Goal: Task Accomplishment & Management: Use online tool/utility

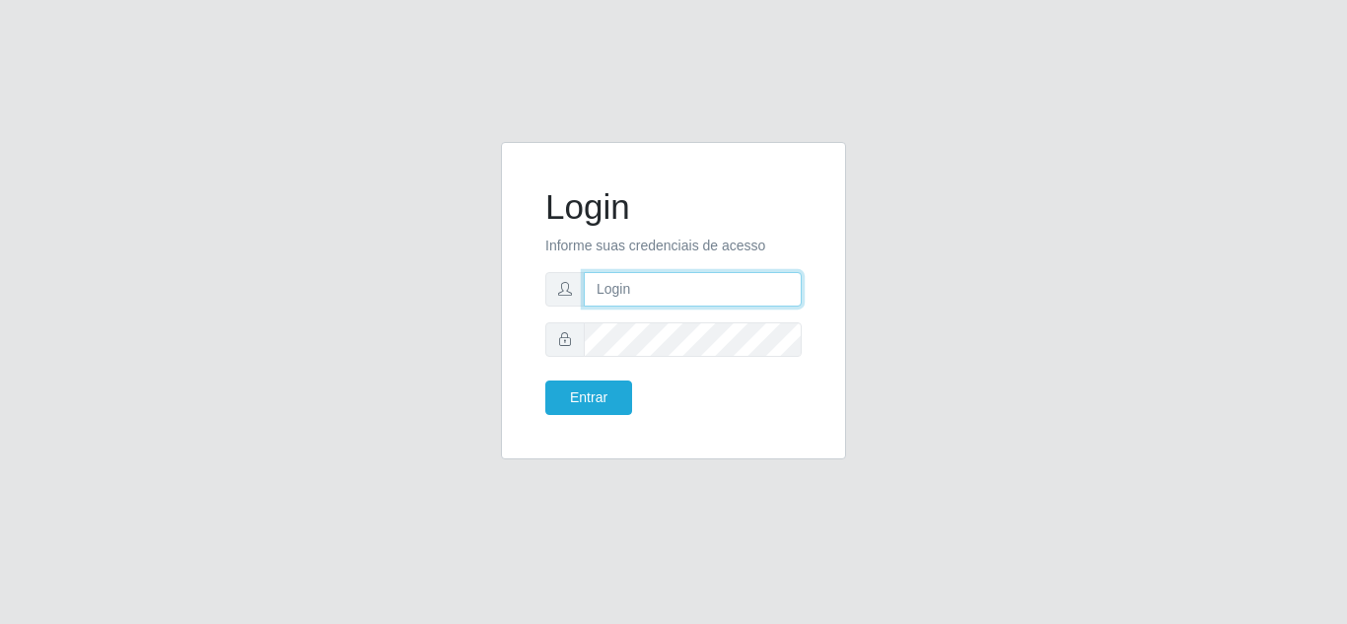
click at [672, 284] on input "text" at bounding box center [693, 289] width 218 height 35
type input "[PERSON_NAME][EMAIL_ADDRESS][DOMAIN_NAME]"
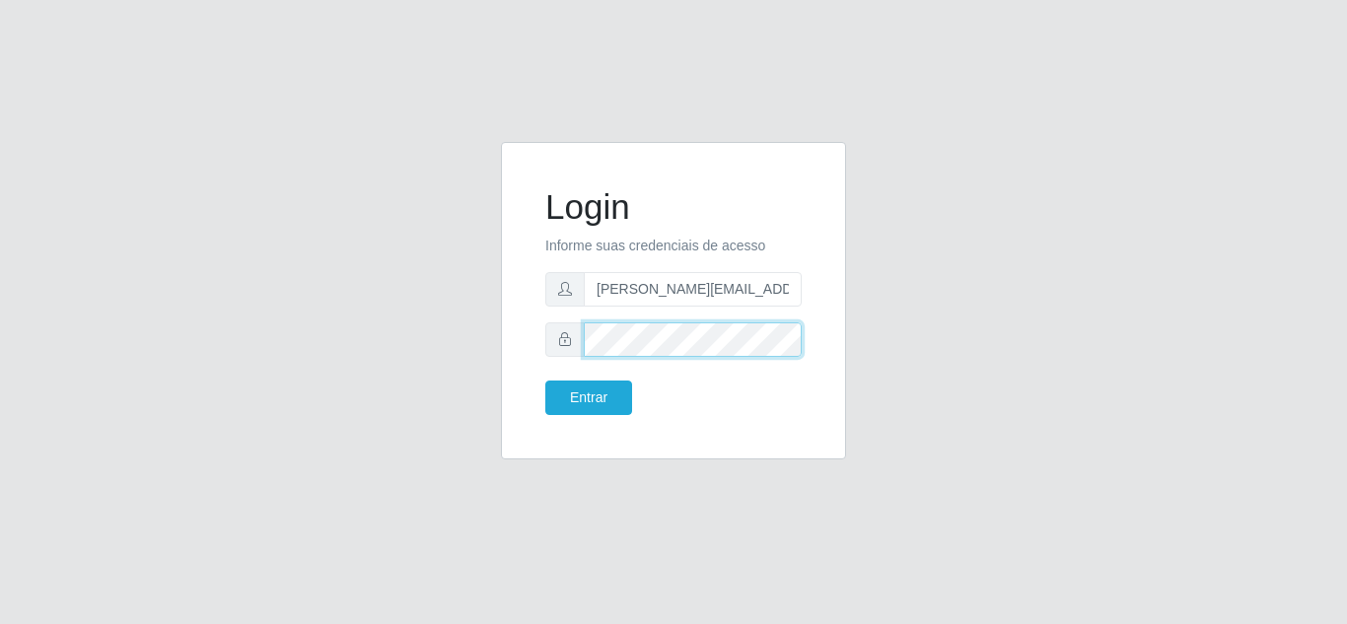
click at [545, 381] on button "Entrar" at bounding box center [588, 398] width 87 height 35
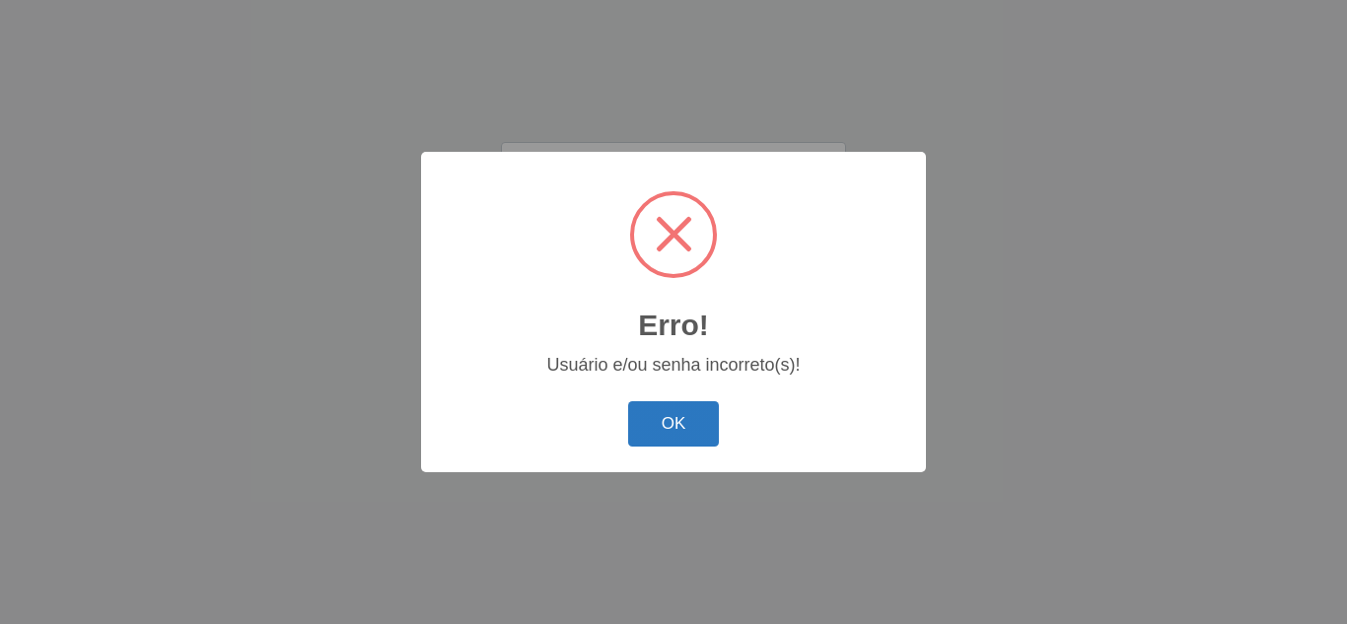
click at [692, 419] on button "OK" at bounding box center [674, 424] width 92 height 46
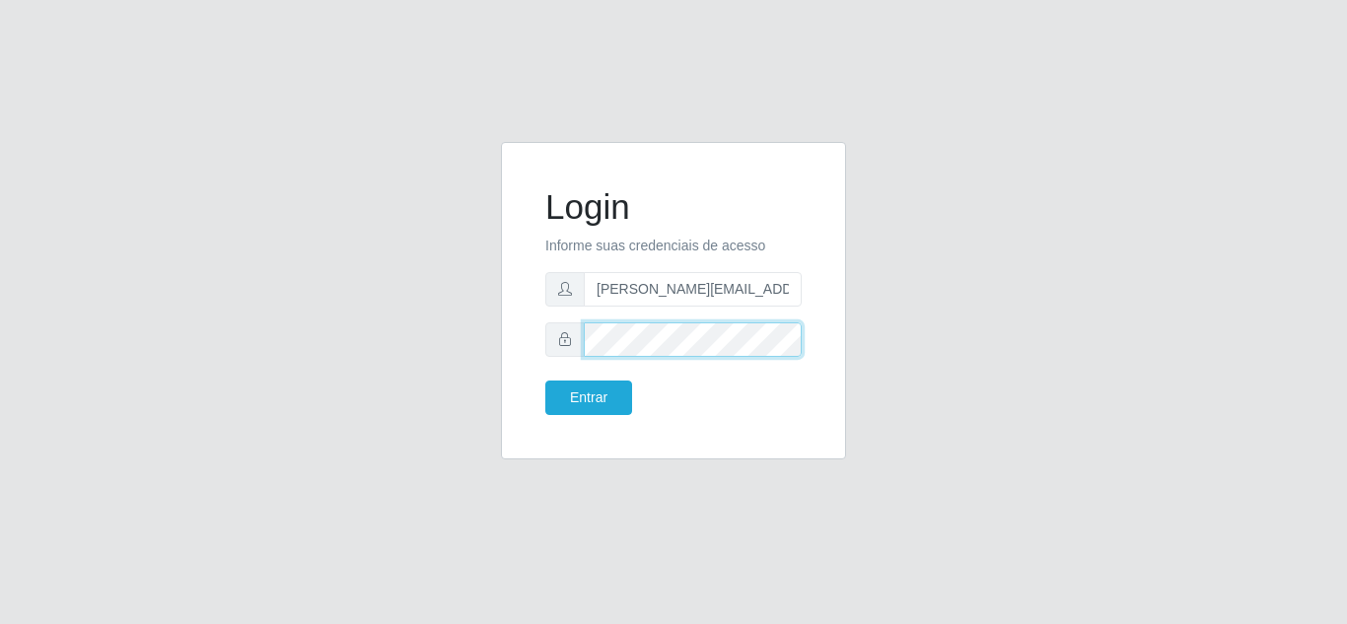
click at [545, 381] on button "Entrar" at bounding box center [588, 398] width 87 height 35
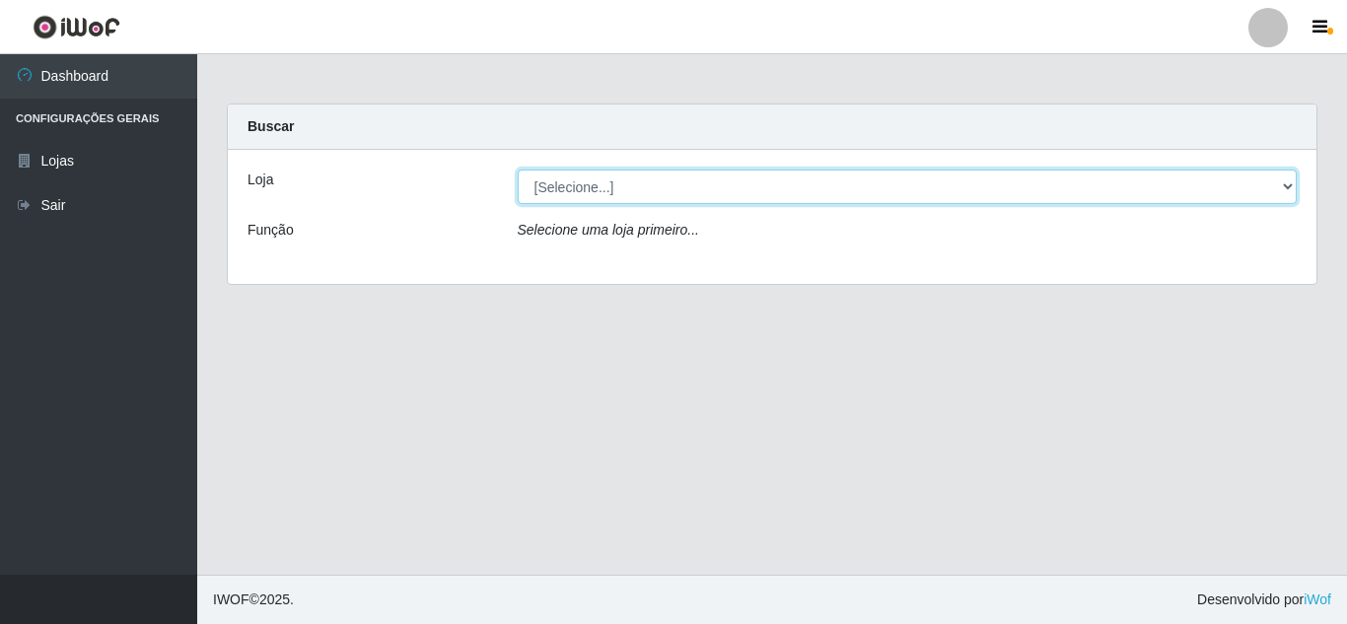
click at [716, 186] on select "[Selecione...] Queiroz [GEOGRAPHIC_DATA] - [GEOGRAPHIC_DATA]" at bounding box center [908, 187] width 780 height 35
select select "462"
click at [518, 170] on select "[Selecione...] Queiroz [GEOGRAPHIC_DATA] - [GEOGRAPHIC_DATA]" at bounding box center [908, 187] width 780 height 35
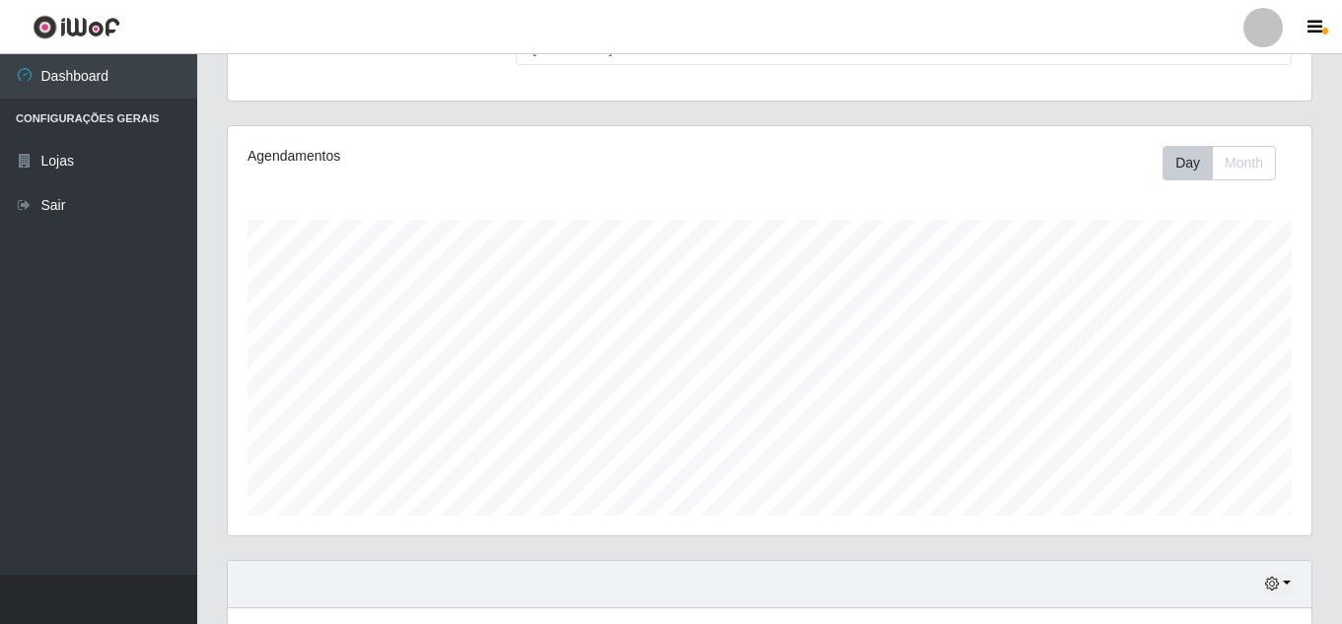
scroll to position [437, 0]
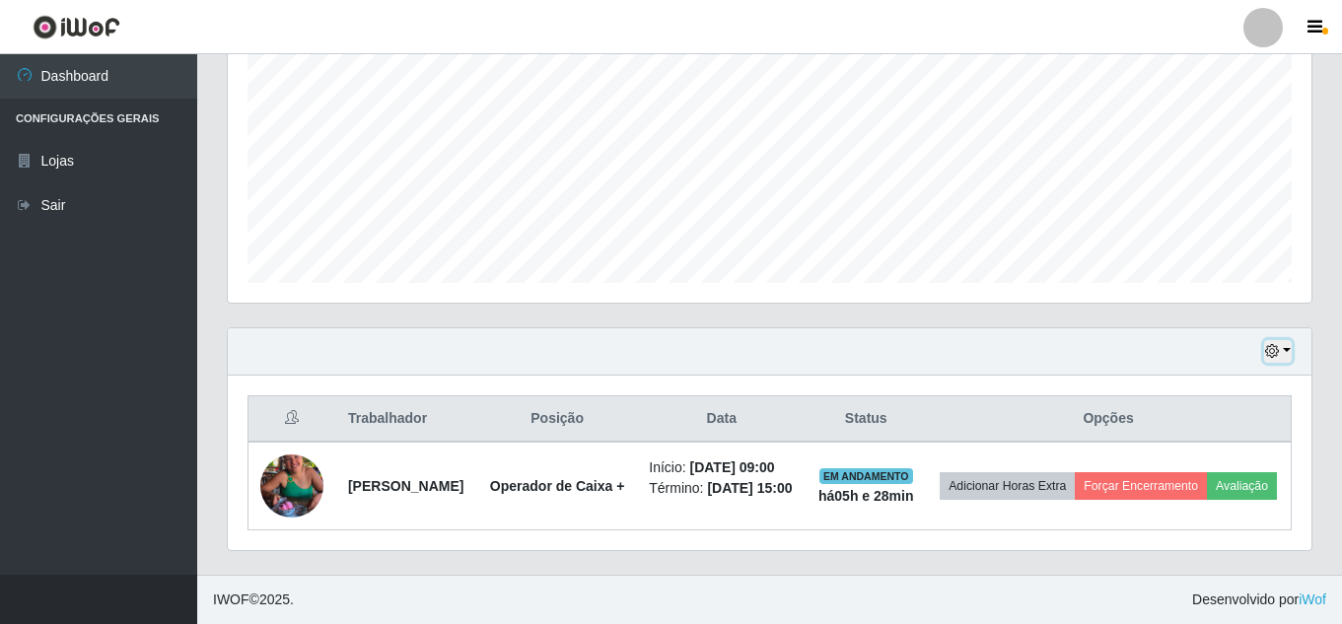
click at [1288, 340] on button "button" at bounding box center [1278, 351] width 28 height 23
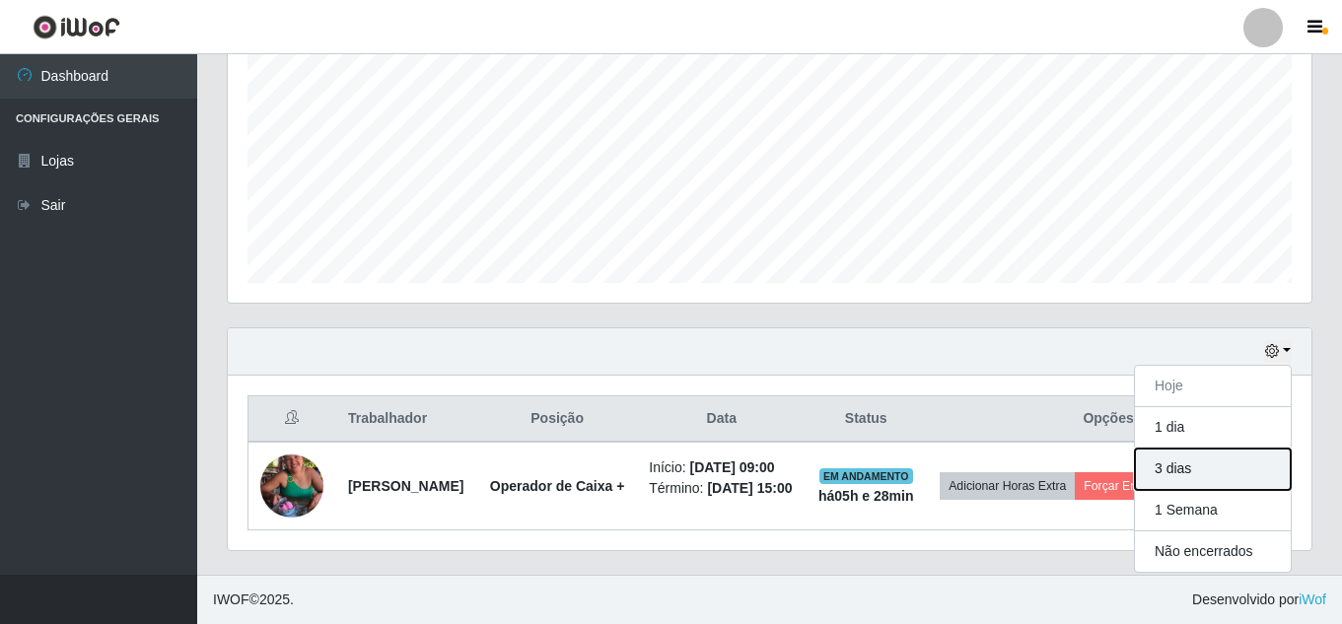
click at [1197, 469] on button "3 dias" at bounding box center [1213, 469] width 156 height 41
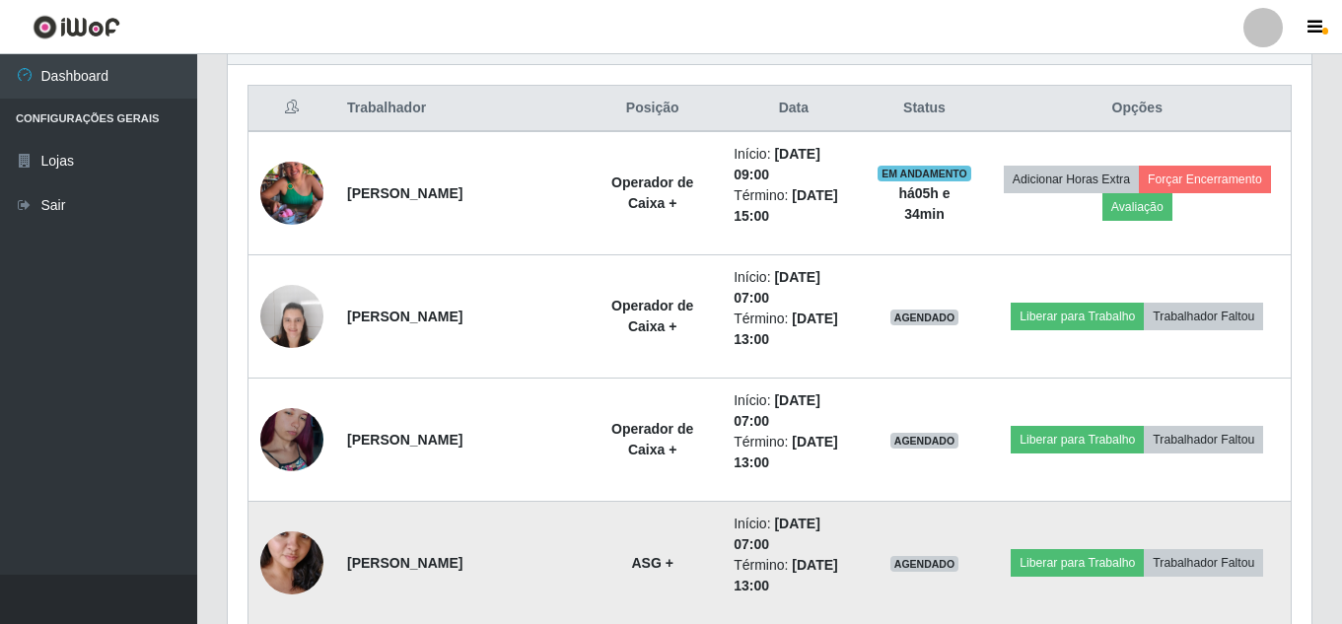
scroll to position [831, 0]
